Goal: Transaction & Acquisition: Purchase product/service

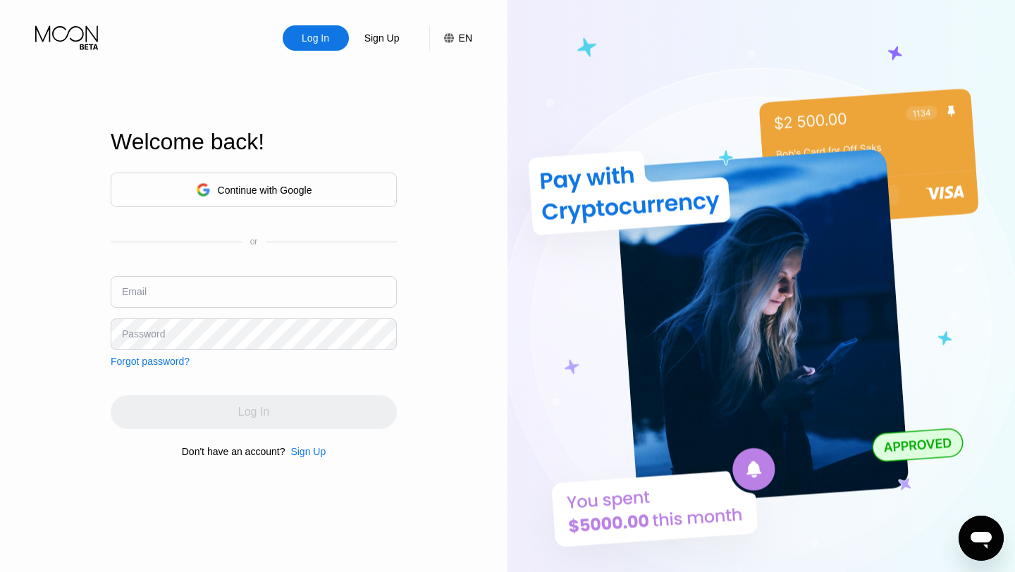
click at [229, 295] on input "text" at bounding box center [254, 292] width 286 height 32
type input "[EMAIL_ADDRESS][DOMAIN_NAME]"
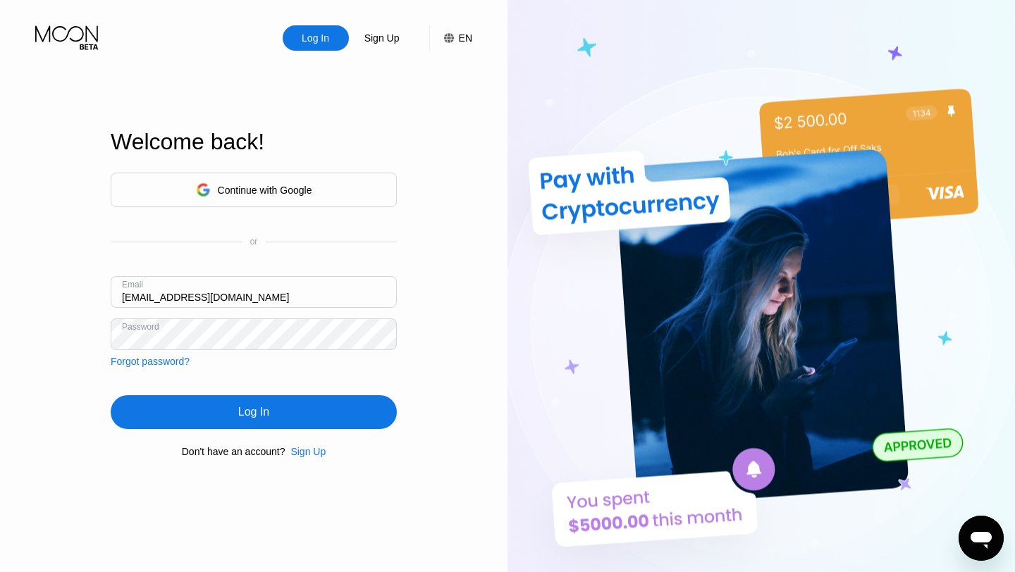
click at [227, 400] on div "Log In" at bounding box center [254, 412] width 286 height 34
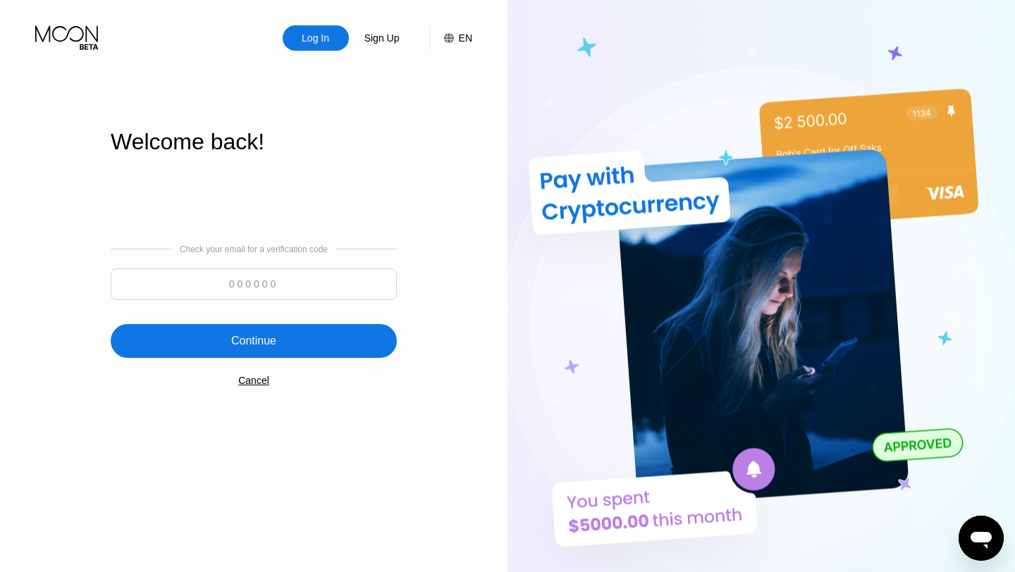
click at [237, 283] on input at bounding box center [254, 285] width 286 height 32
type input "151215"
click at [231, 347] on div "Continue" at bounding box center [253, 341] width 45 height 14
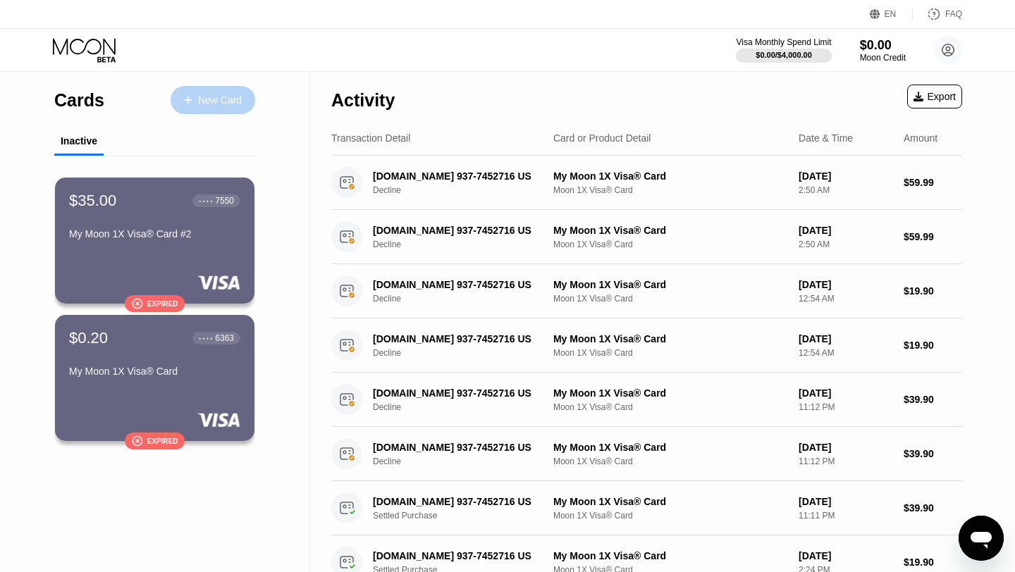
click at [193, 106] on div "New Card" at bounding box center [213, 100] width 85 height 28
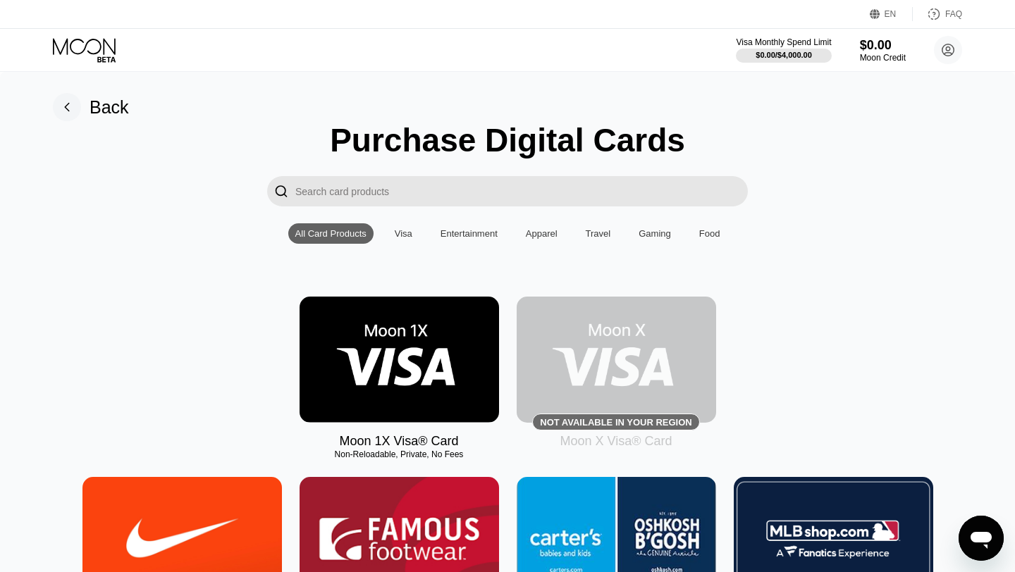
click at [410, 337] on img at bounding box center [399, 360] width 199 height 126
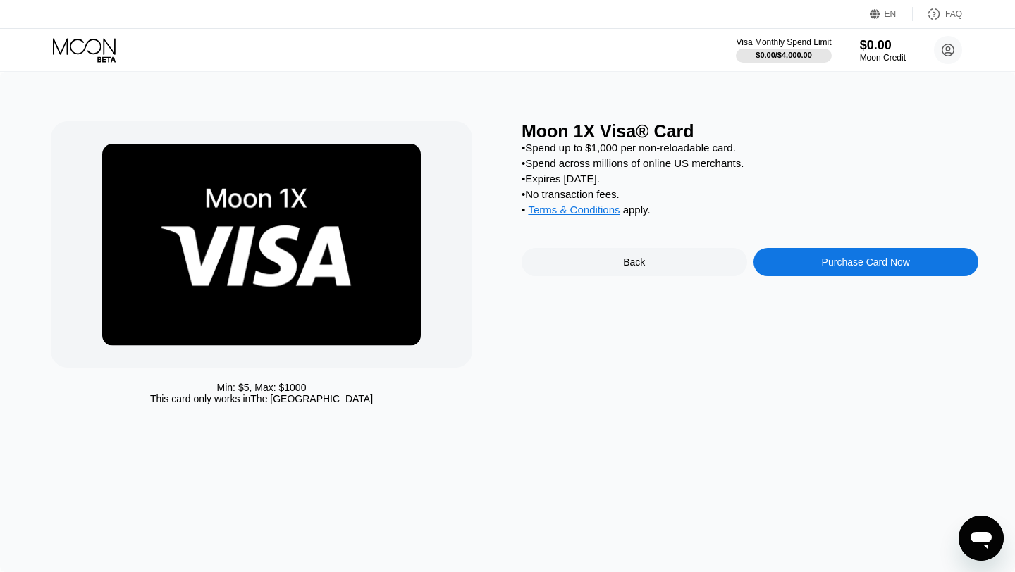
click at [815, 266] on div "Purchase Card Now" at bounding box center [866, 262] width 226 height 28
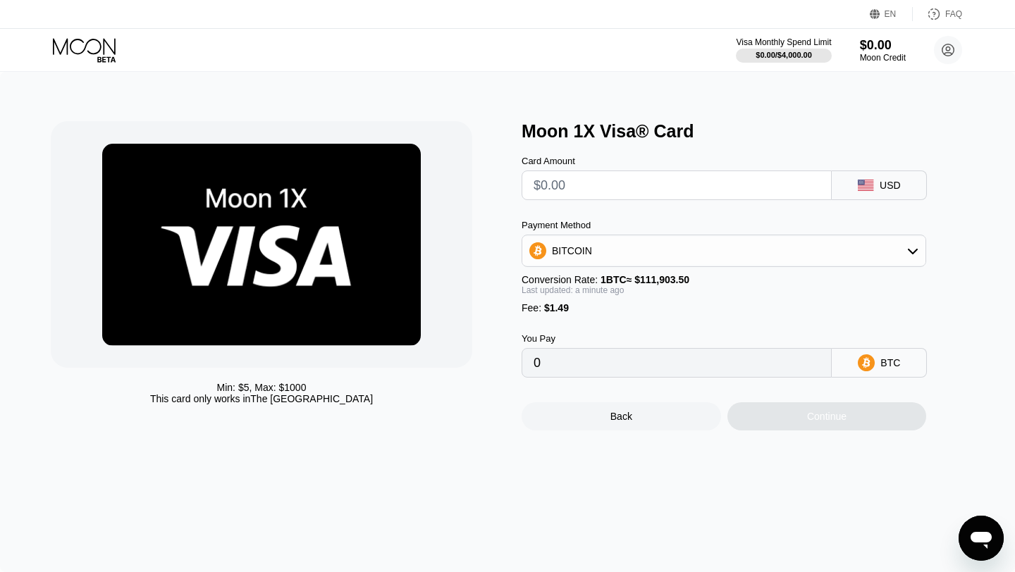
click at [623, 192] on input "text" at bounding box center [676, 185] width 286 height 28
type input "$5"
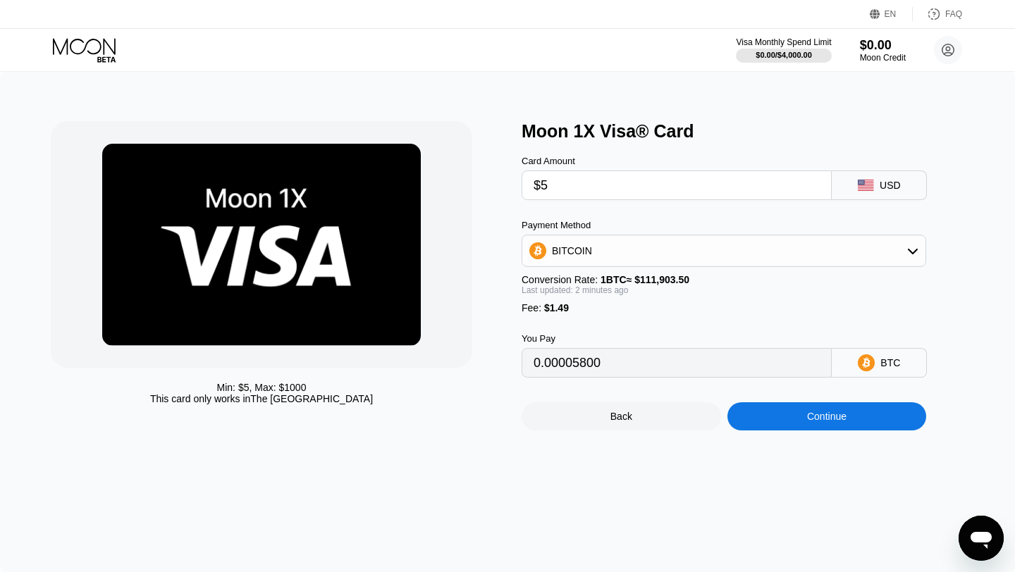
type input "0.00005800"
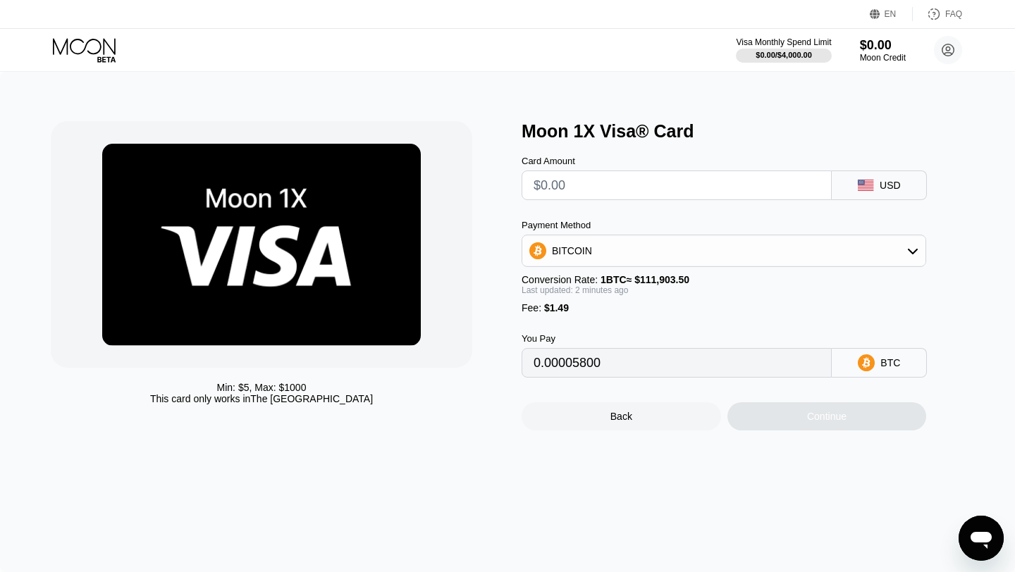
type input "0"
type input "$3"
type input "0.00004013"
type input "$35"
type input "0.00032609"
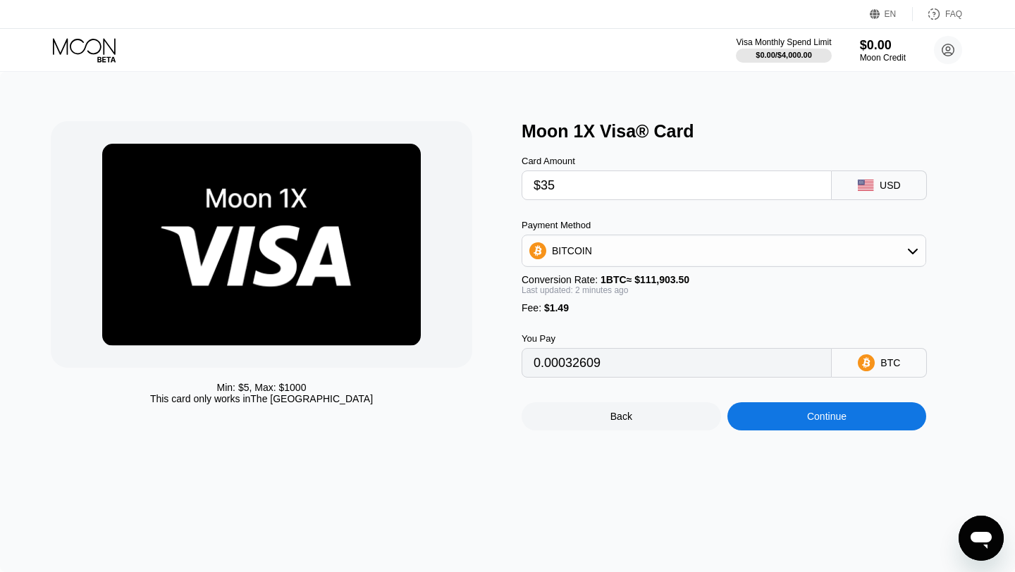
type input "$3"
type input "0.00004013"
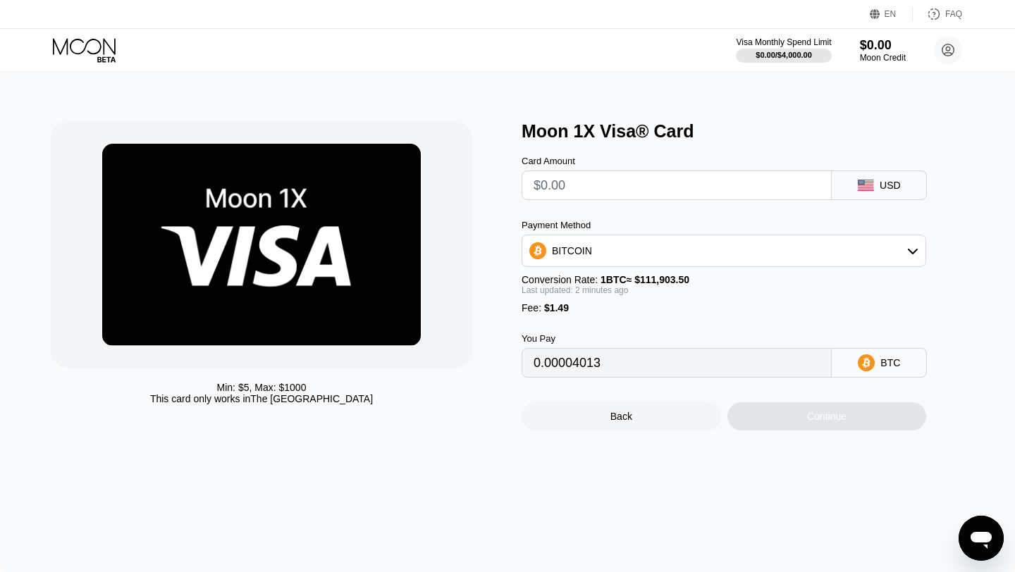
type input "0"
type input "$3"
type input "0.00004013"
type input "$35"
type input "0.00032609"
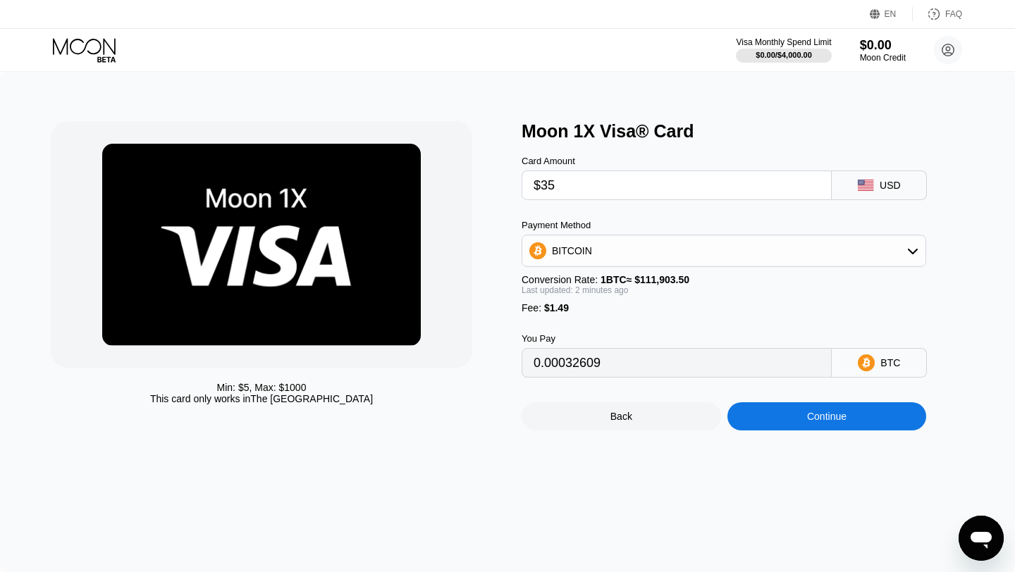
type input "$35"
click at [847, 426] on div "Continue" at bounding box center [826, 416] width 199 height 28
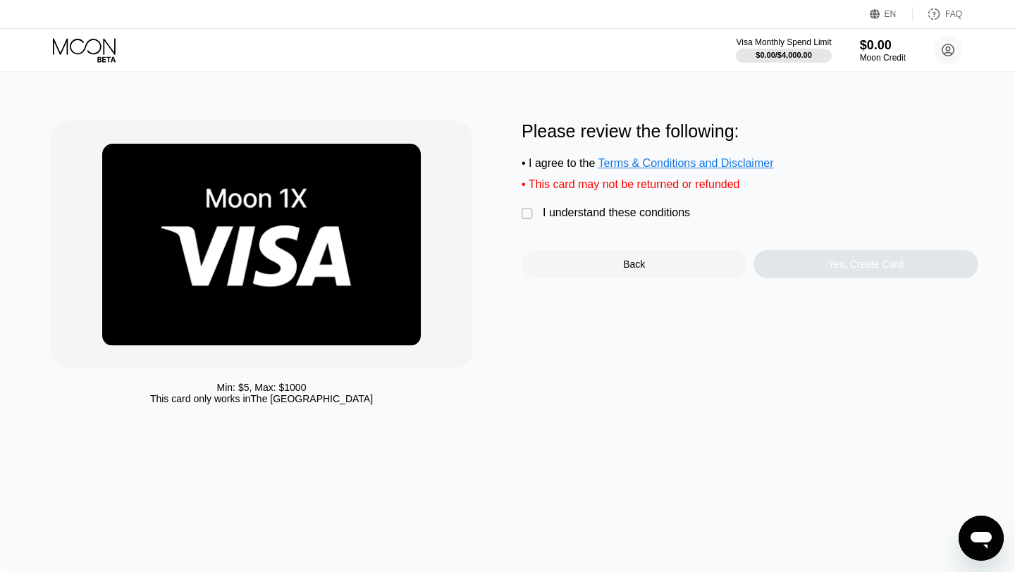
click at [519, 216] on div "Min: $ 5 , Max: $ 1000 This card only works in The United States Please review …" at bounding box center [507, 266] width 913 height 290
click at [525, 216] on div "" at bounding box center [529, 214] width 14 height 14
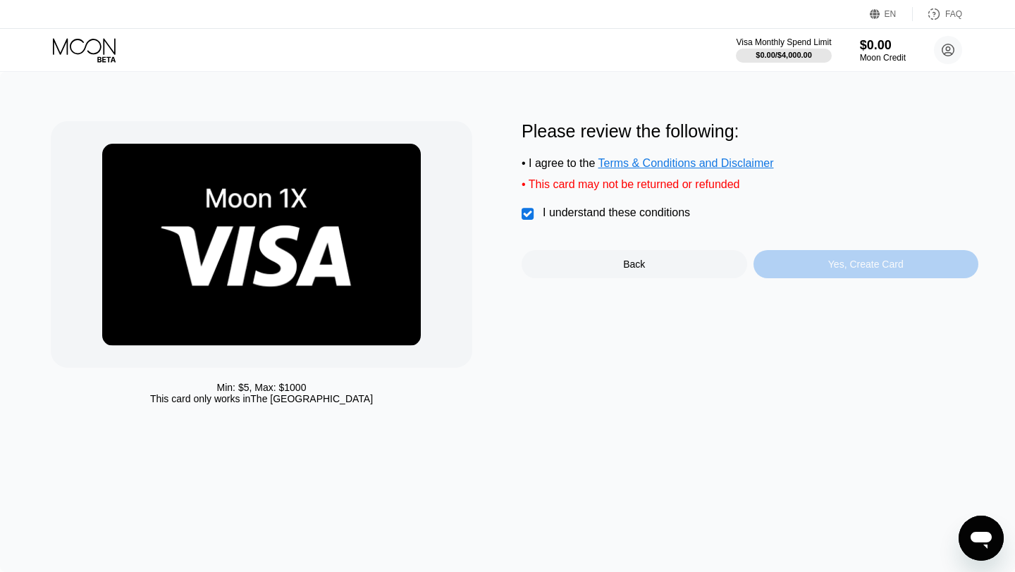
click at [867, 269] on div "Yes, Create Card" at bounding box center [865, 264] width 75 height 11
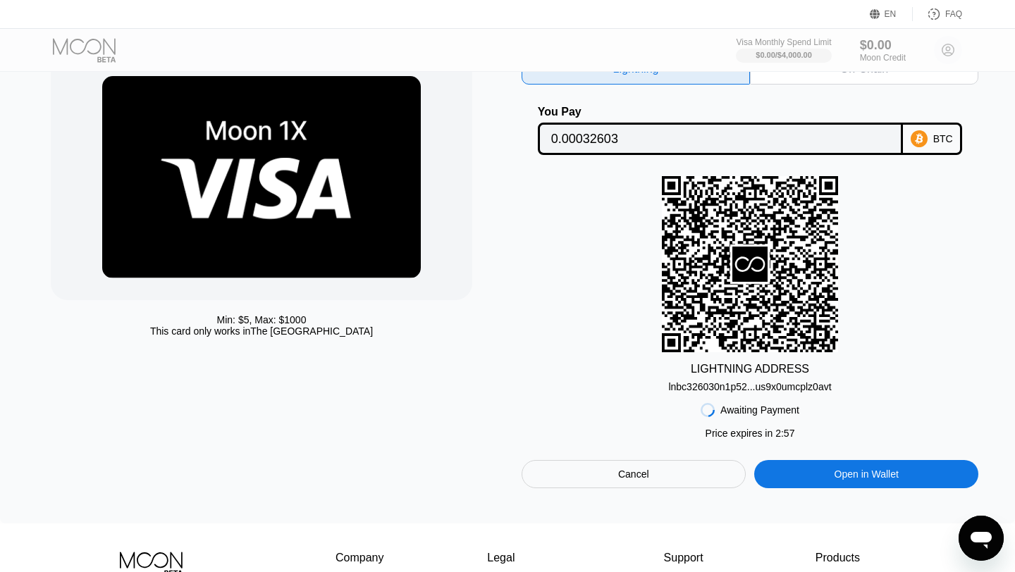
scroll to position [63, 0]
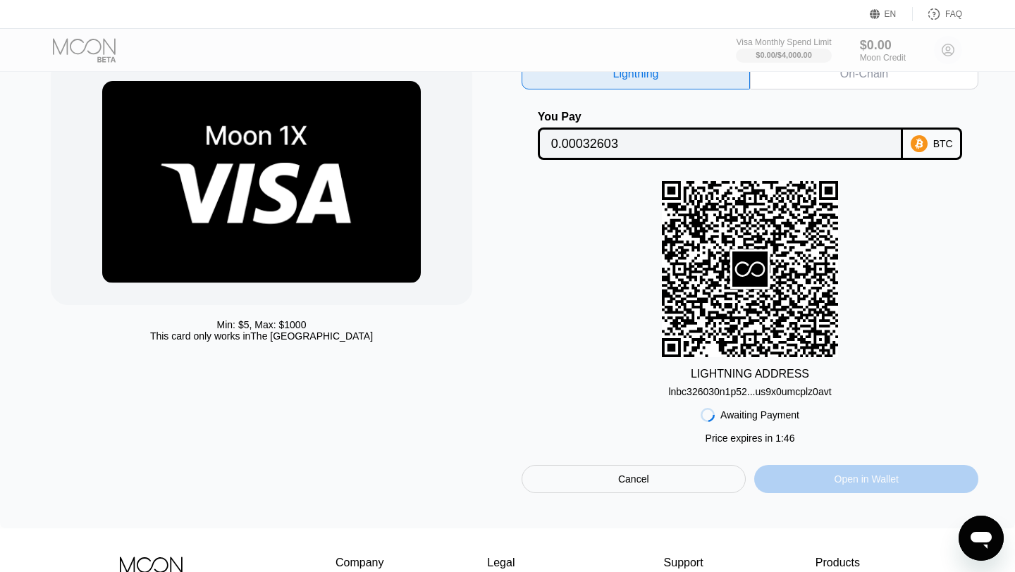
click at [886, 483] on div "Open in Wallet" at bounding box center [866, 479] width 64 height 13
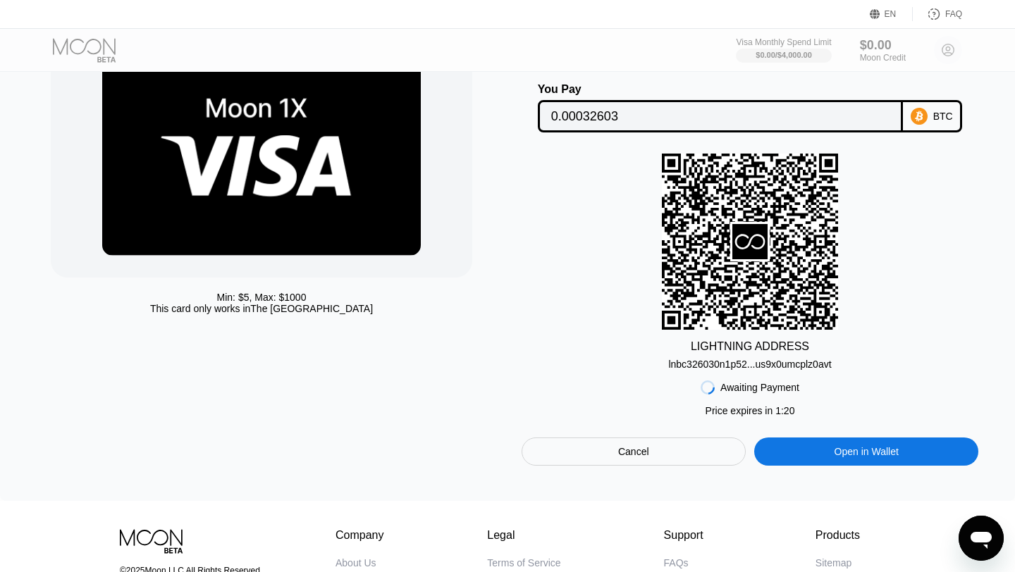
scroll to position [20, 0]
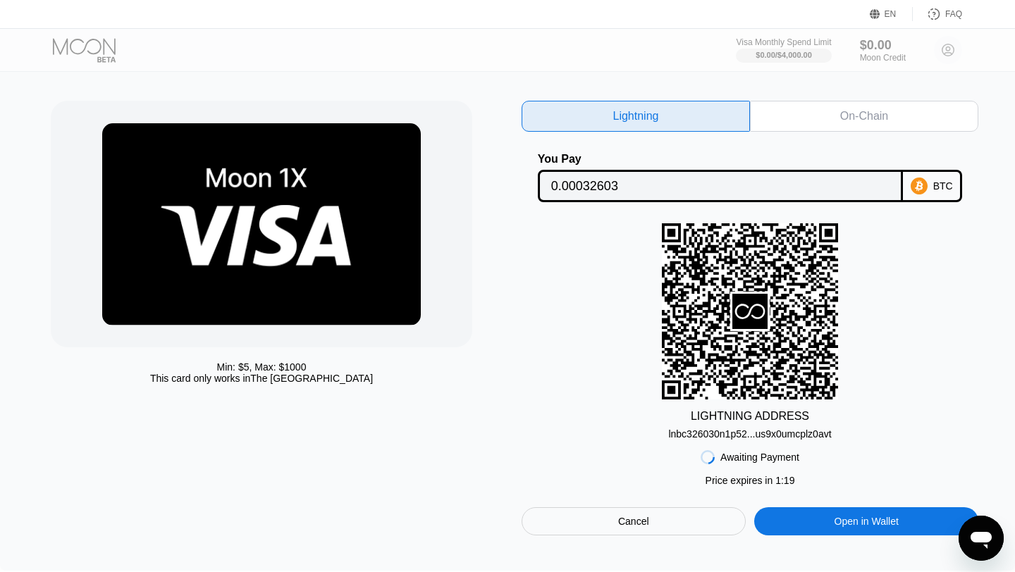
click at [811, 125] on div "On-Chain" at bounding box center [864, 116] width 228 height 31
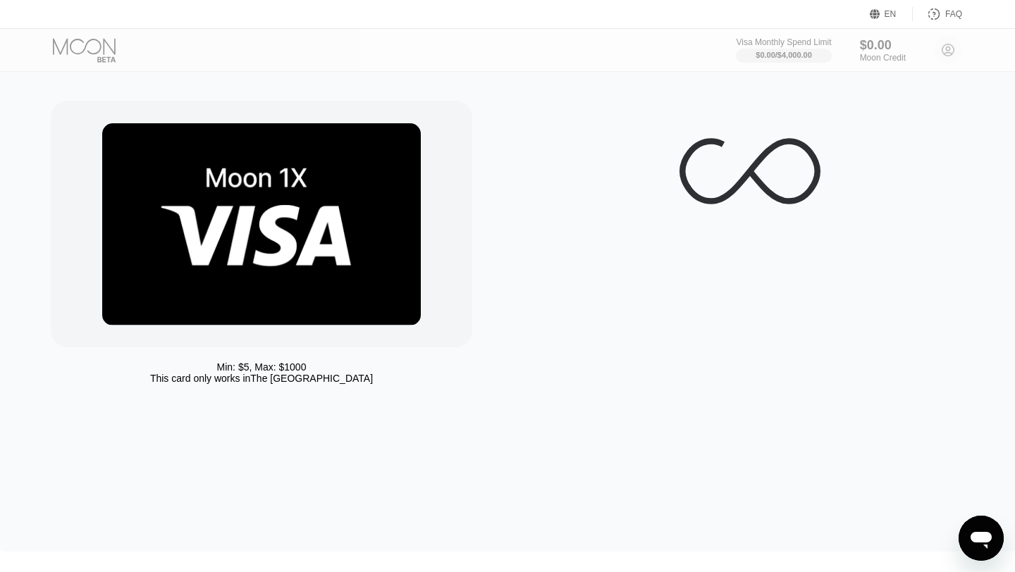
scroll to position [35, 0]
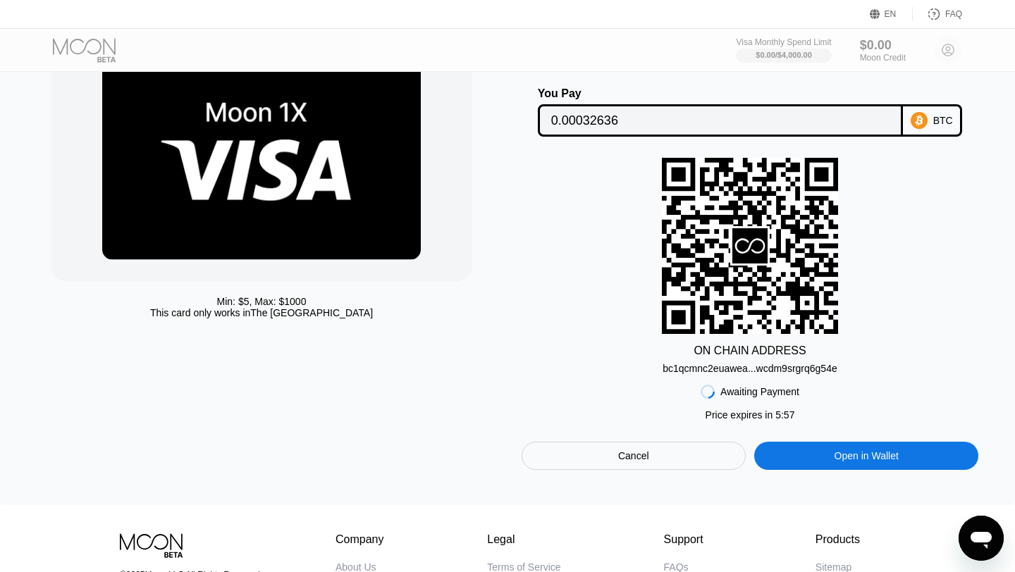
scroll to position [106, 0]
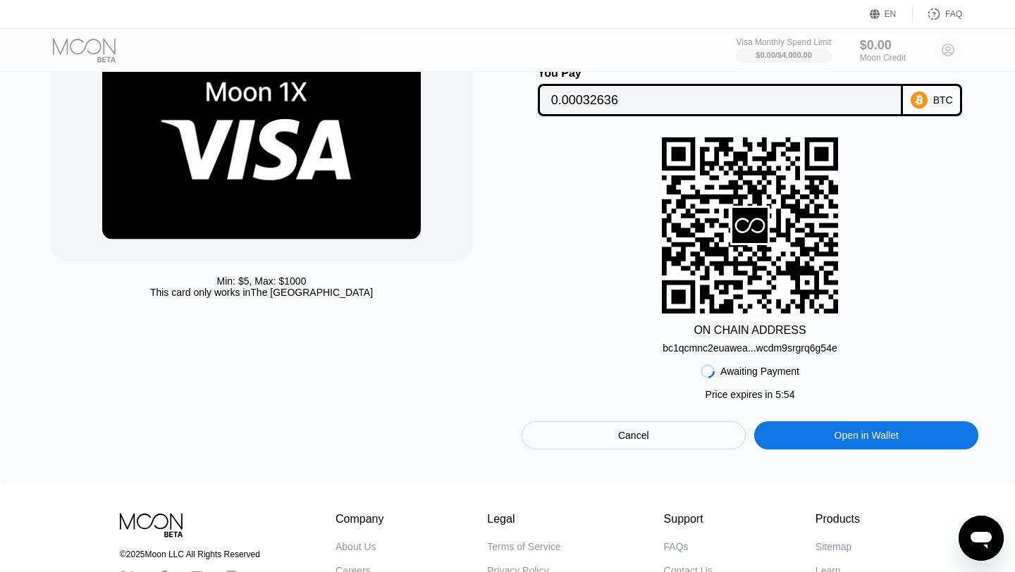
click at [853, 431] on div "Open in Wallet" at bounding box center [866, 435] width 64 height 13
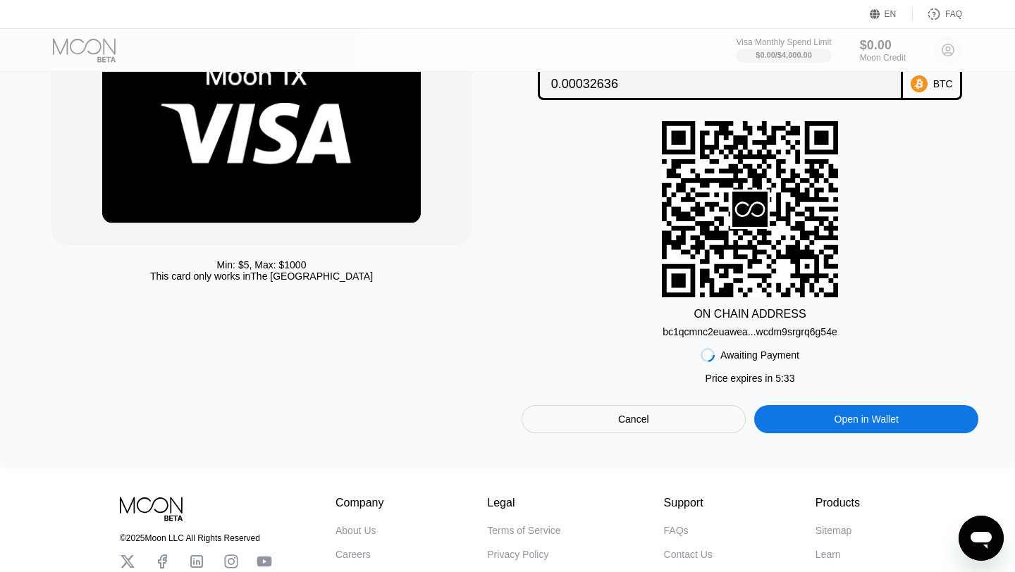
scroll to position [0, 0]
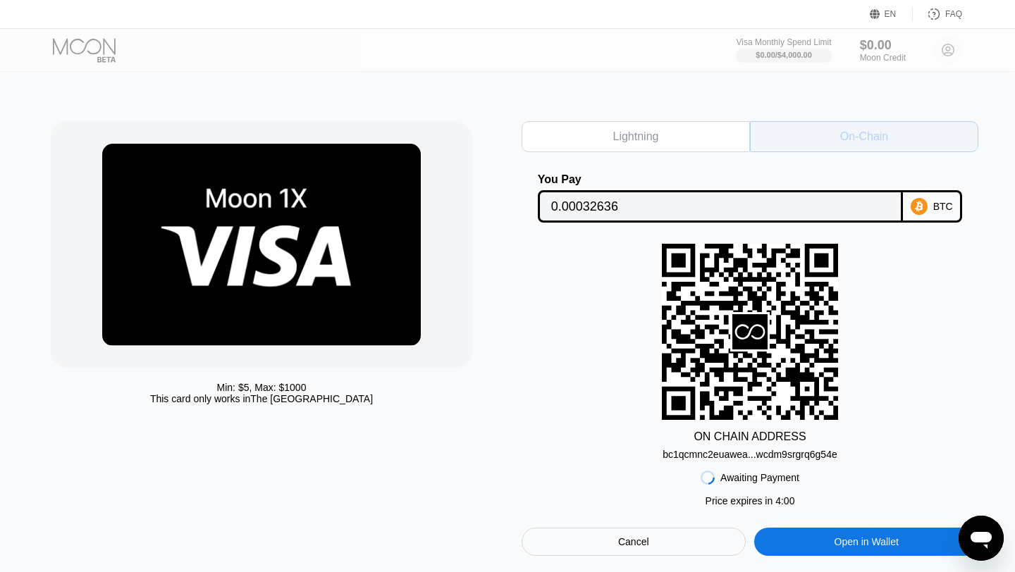
click at [813, 128] on div "On-Chain" at bounding box center [864, 136] width 228 height 31
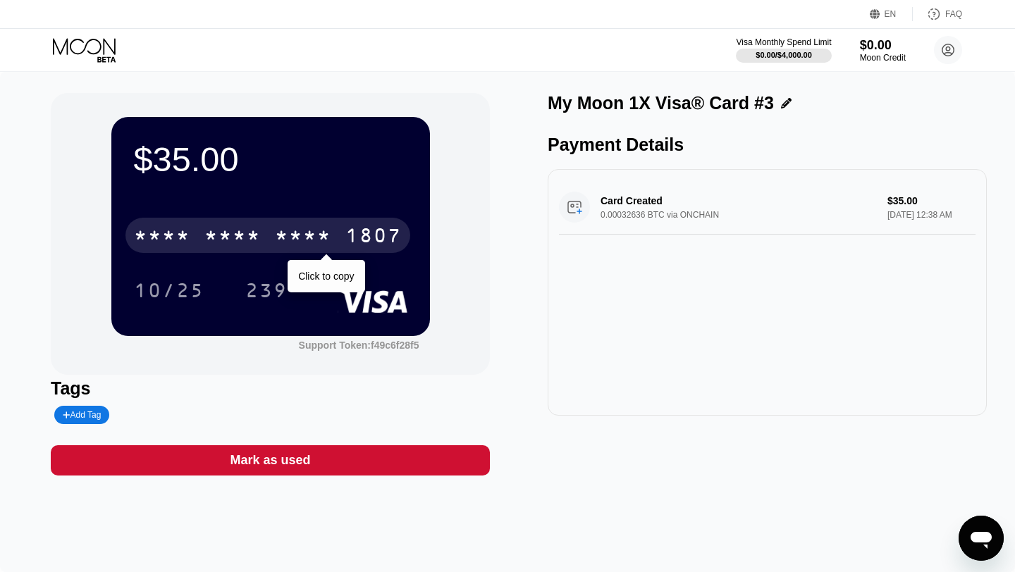
click at [351, 247] on div "1807" at bounding box center [373, 237] width 56 height 23
click at [330, 244] on div "2342" at bounding box center [303, 237] width 56 height 23
click at [353, 240] on div "1807" at bounding box center [373, 237] width 56 height 23
